Goal: Information Seeking & Learning: Learn about a topic

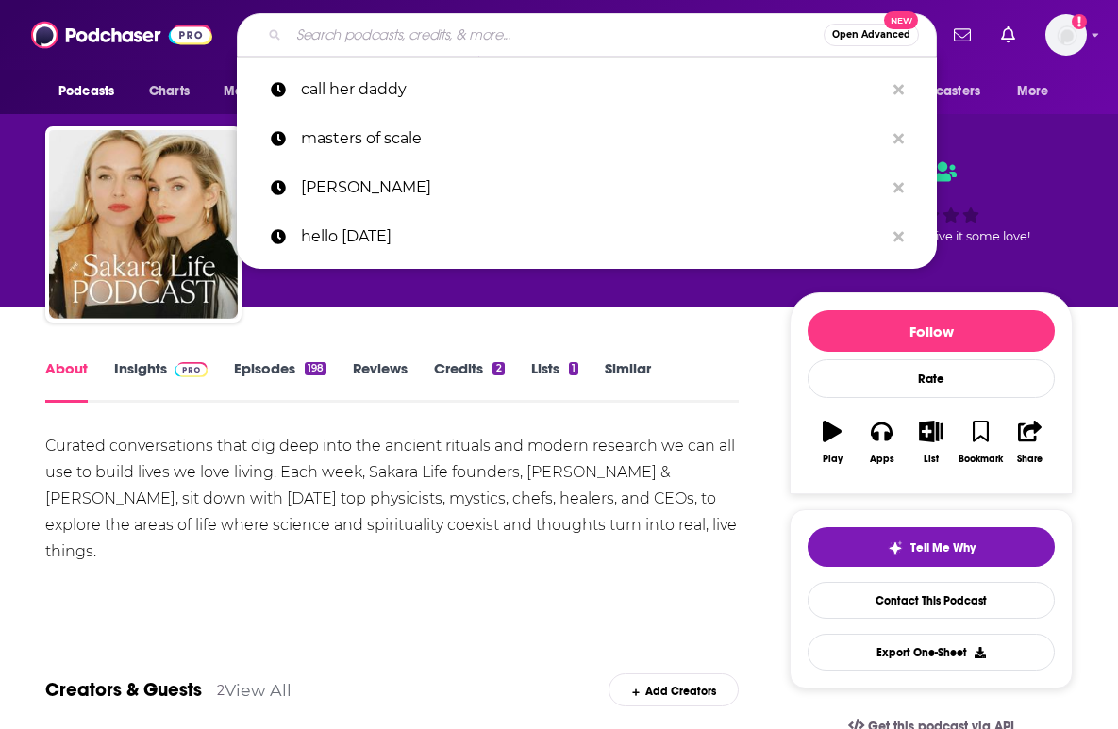
click at [447, 33] on input "Search podcasts, credits, & more..." at bounding box center [556, 35] width 535 height 30
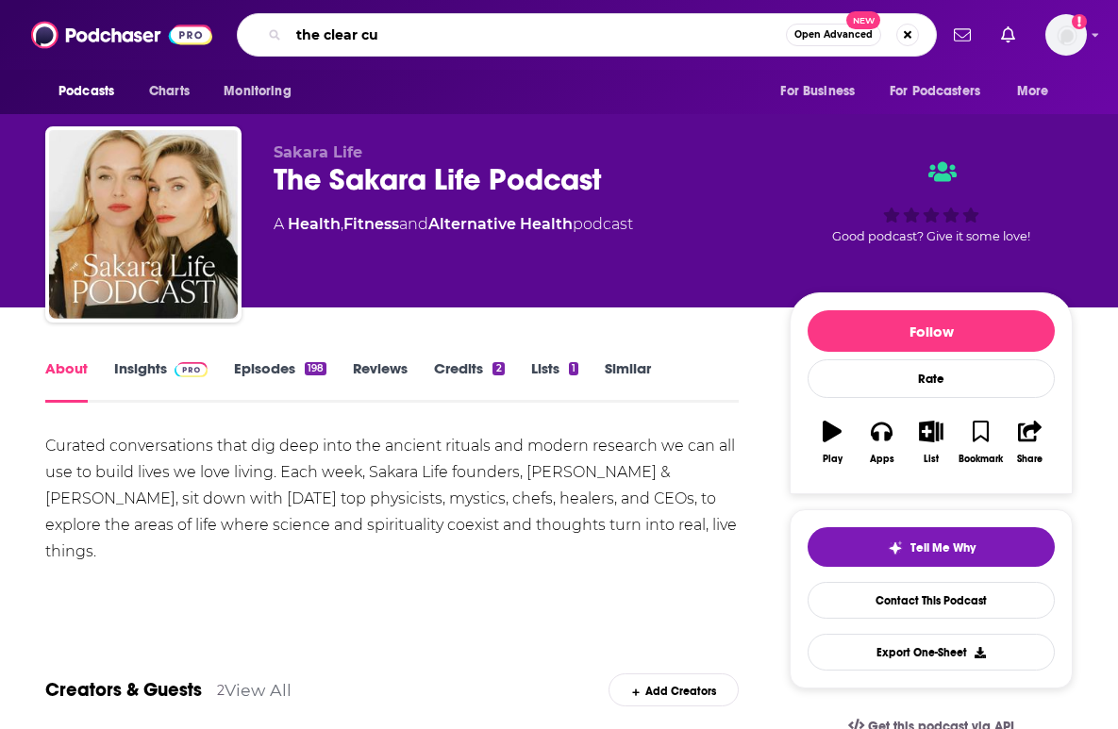
type input "the clear cut"
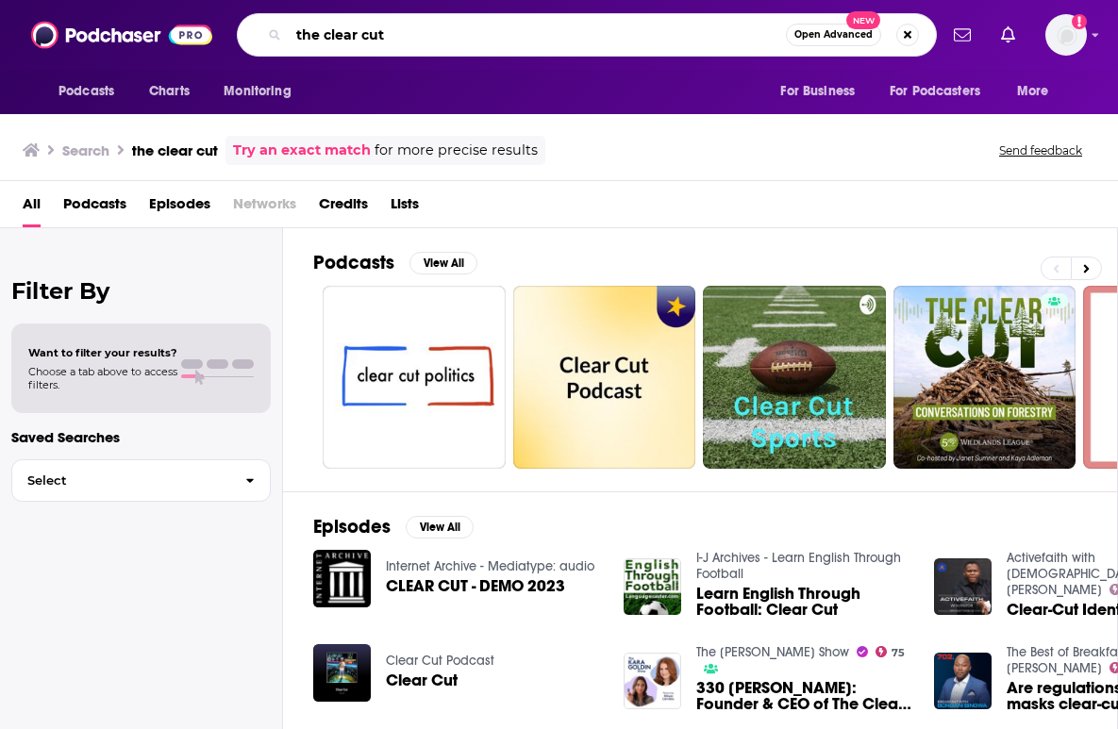
click at [418, 46] on input "the clear cut" at bounding box center [537, 35] width 497 height 30
type input "cozying up with the clear cut"
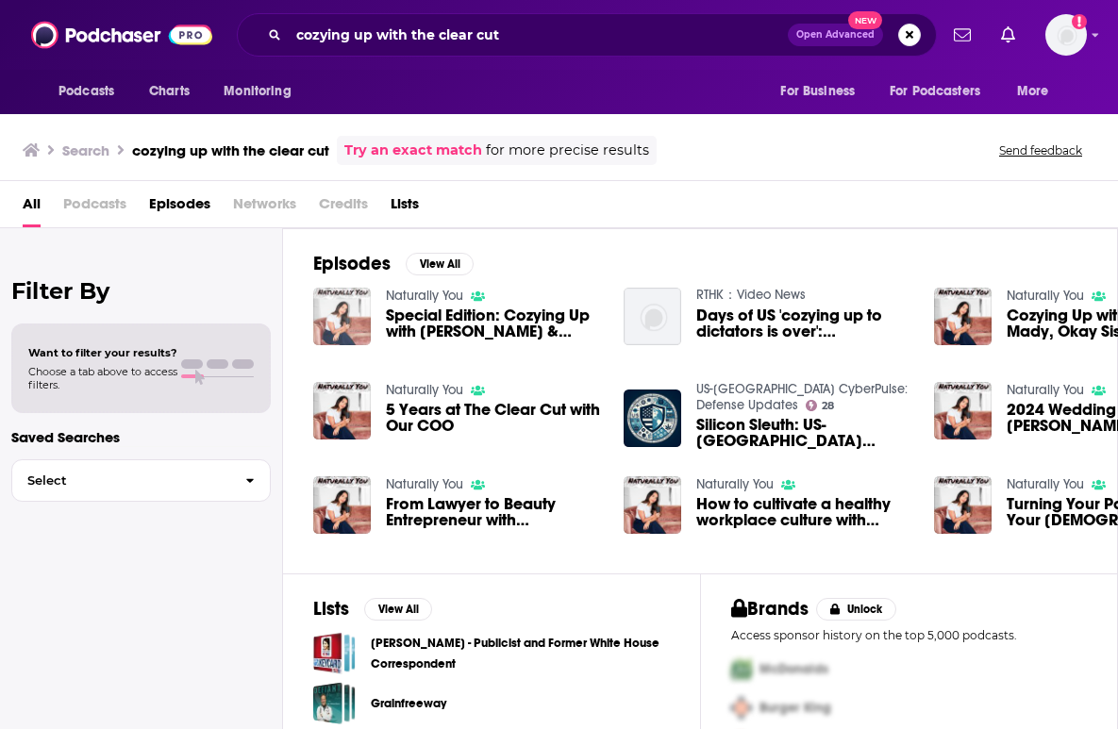
click at [363, 311] on img "Special Edition: Cozying Up with Olivia Landau & Kyle Simon, Founders of The Cl…" at bounding box center [342, 317] width 58 height 58
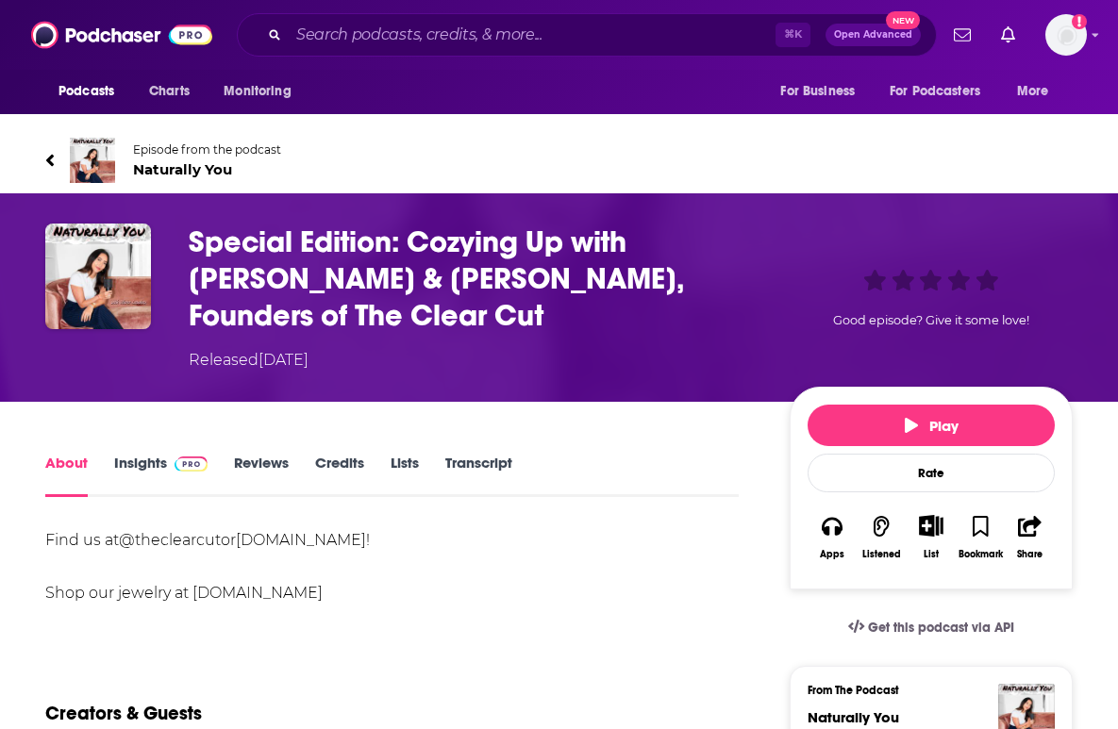
click at [192, 461] on img at bounding box center [191, 464] width 33 height 15
